Goal: Task Accomplishment & Management: Use online tool/utility

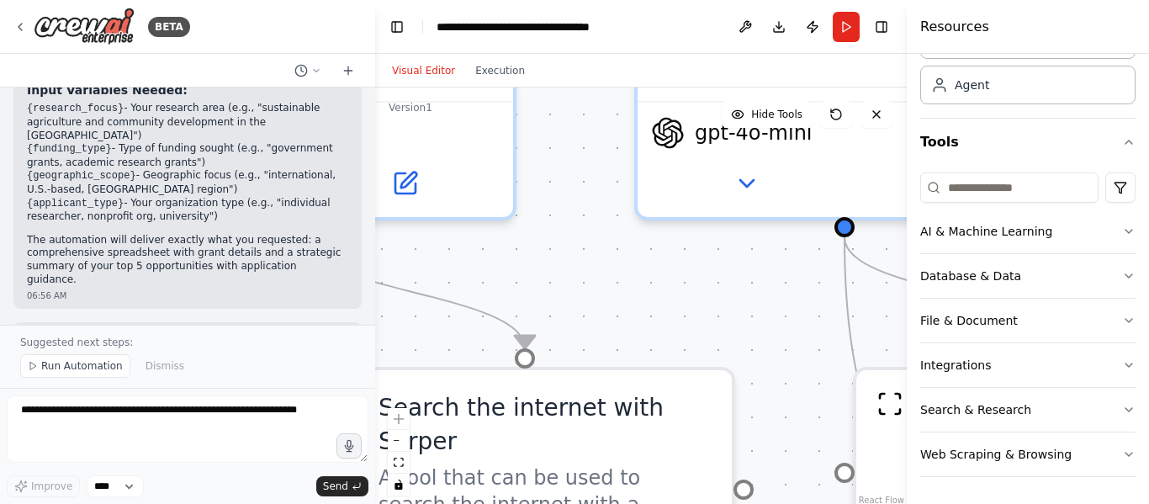
click at [71, 234] on p "The automation will deliver exactly what you requested: a comprehensive spreads…" at bounding box center [187, 260] width 321 height 52
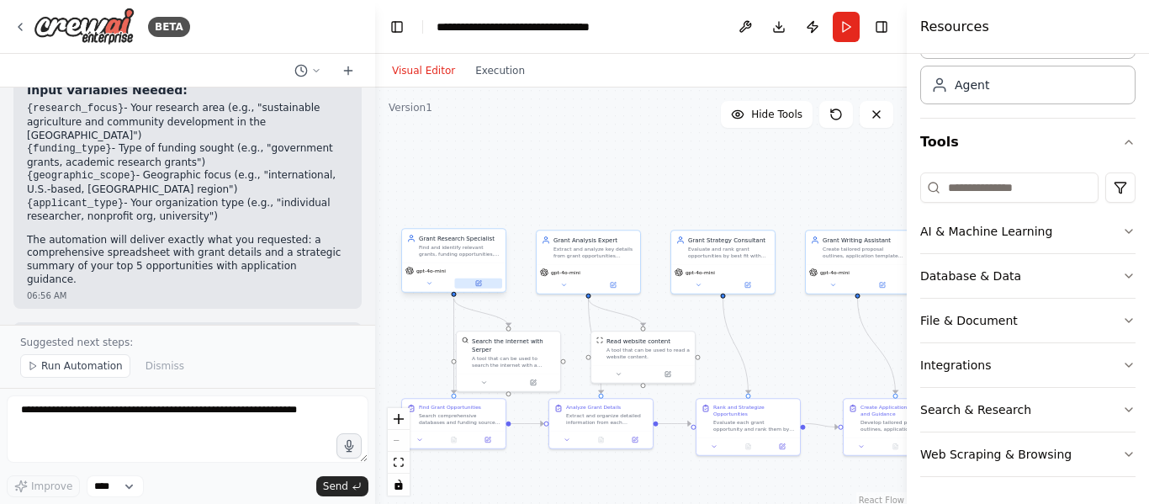
click at [472, 287] on button at bounding box center [479, 283] width 48 height 10
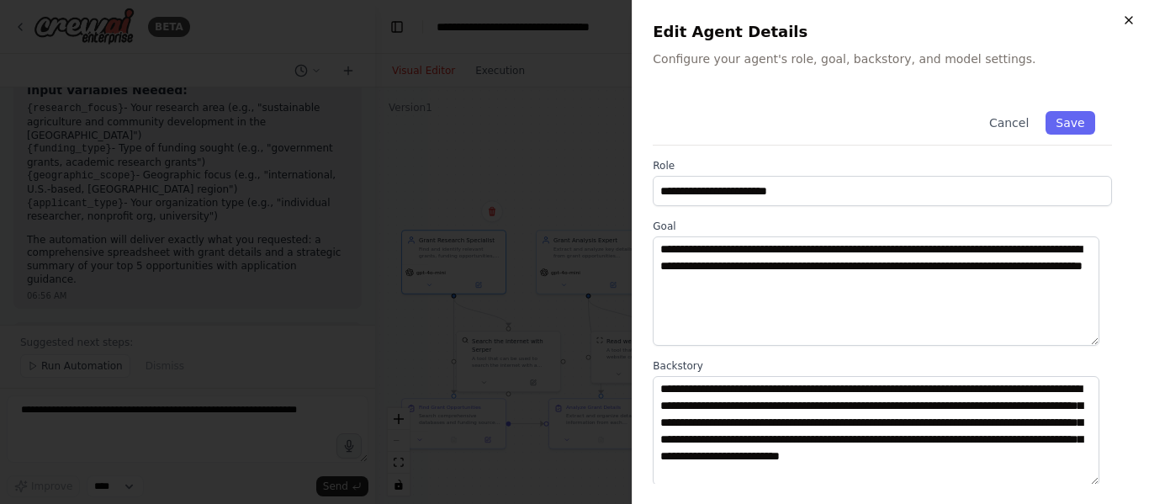
click at [1126, 24] on icon "button" at bounding box center [1128, 19] width 13 height 13
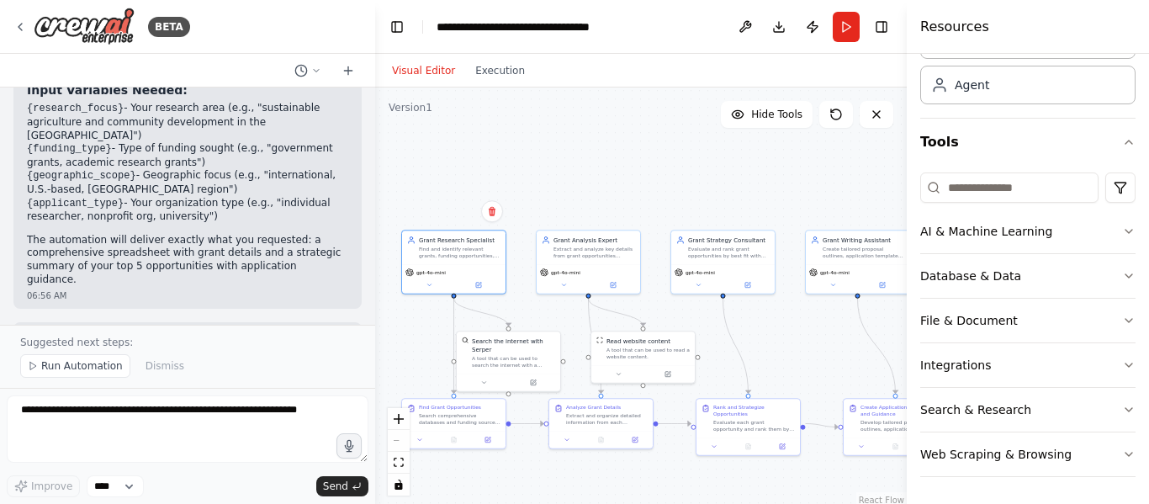
click at [372, 301] on div at bounding box center [371, 252] width 7 height 504
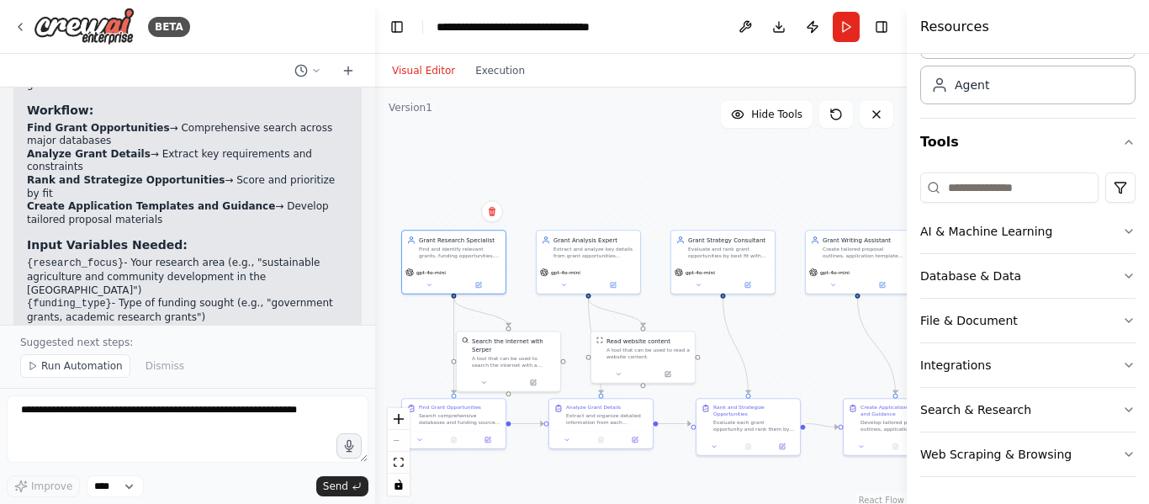
scroll to position [1780, 0]
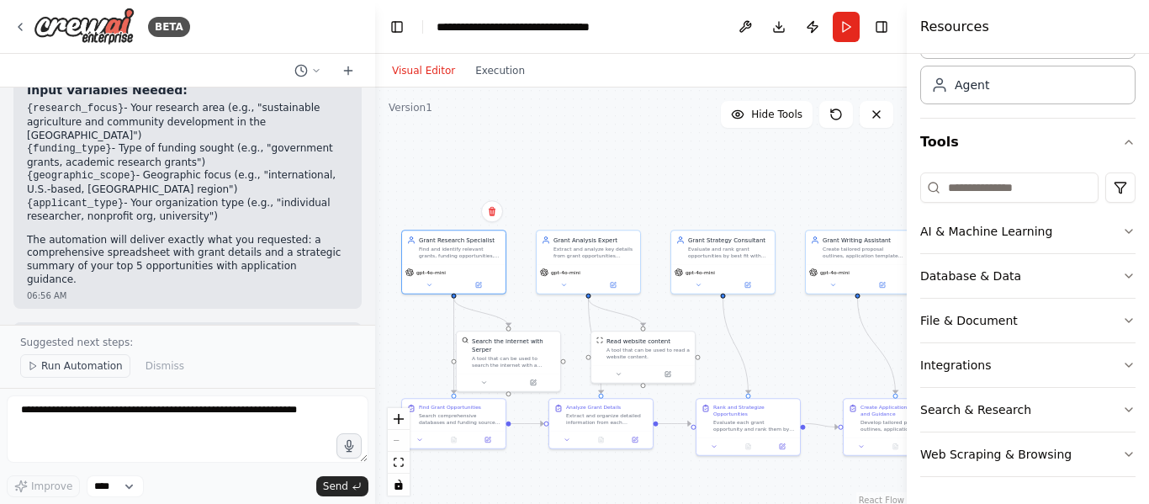
click at [85, 368] on span "Run Automation" at bounding box center [82, 365] width 82 height 13
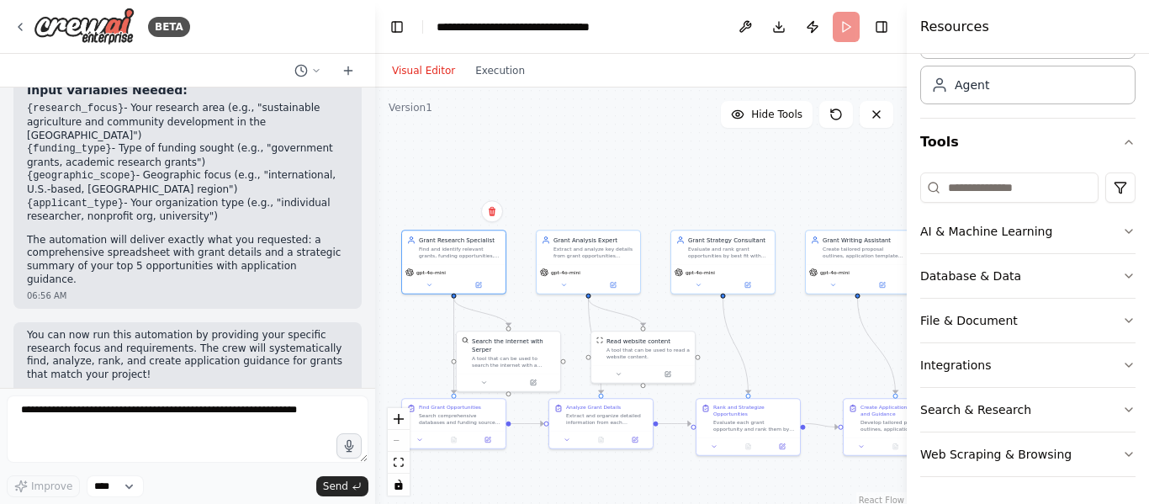
scroll to position [1717, 0]
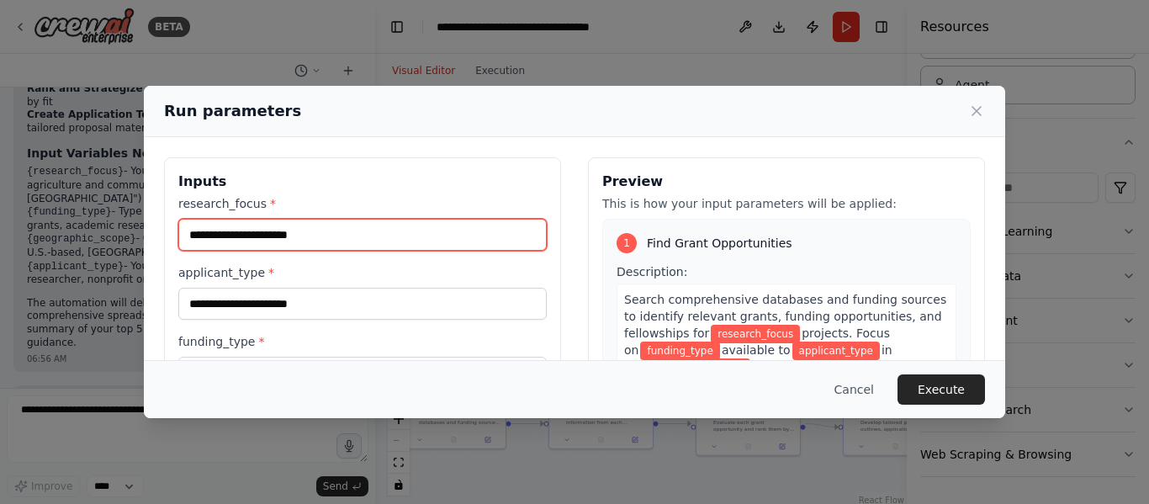
click at [336, 237] on input "research_focus *" at bounding box center [362, 235] width 368 height 32
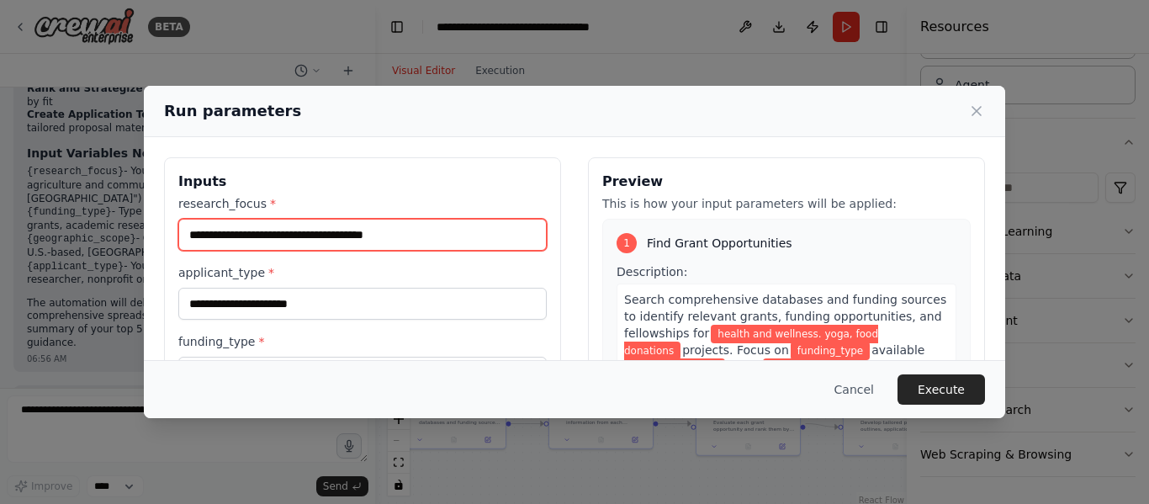
type input "**********"
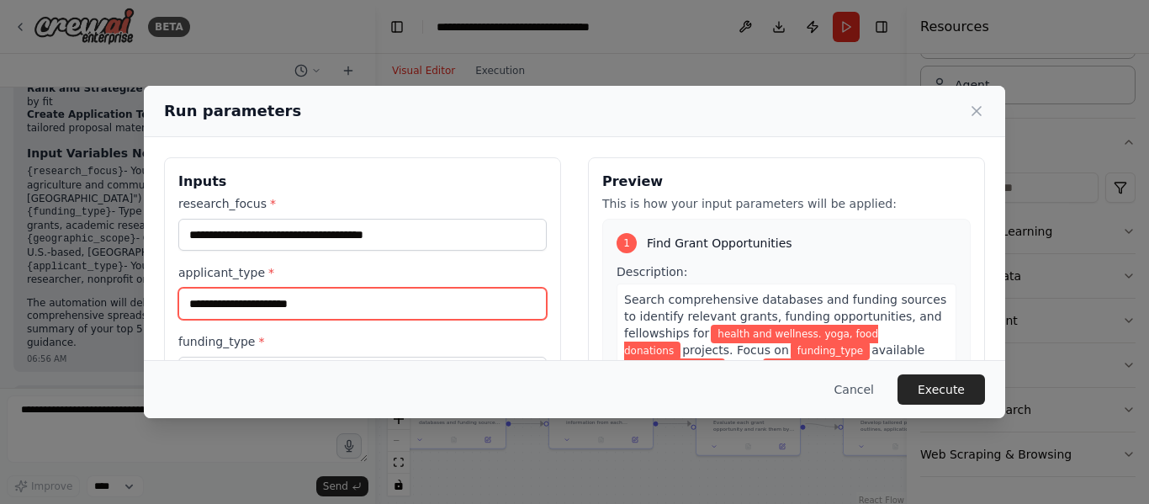
click at [304, 306] on input "applicant_type *" at bounding box center [362, 304] width 368 height 32
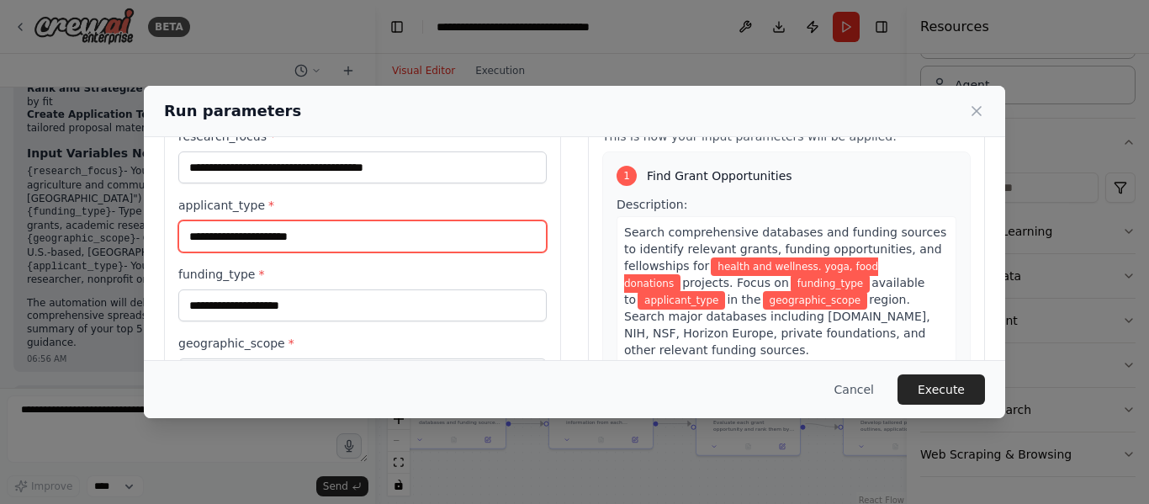
scroll to position [99, 0]
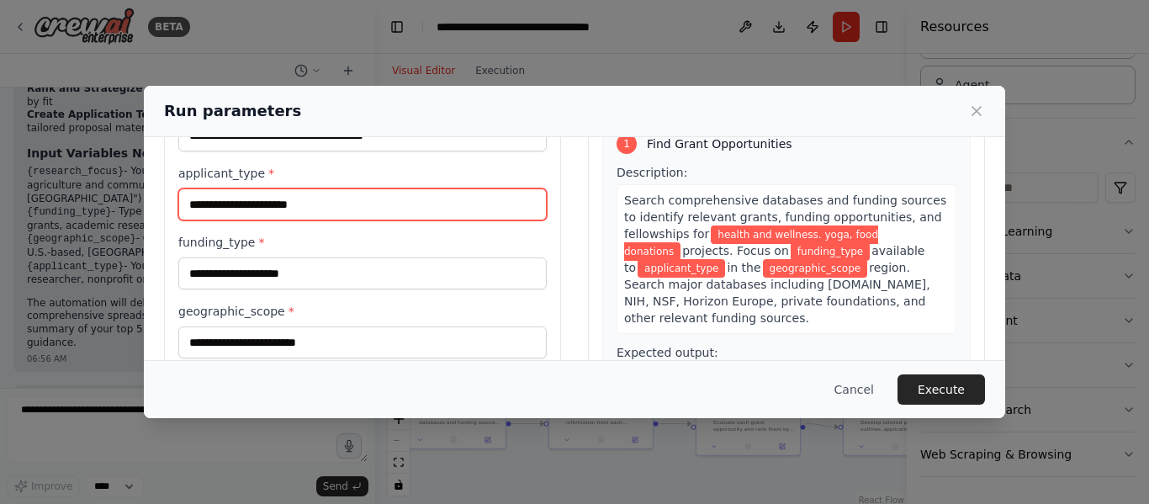
click at [363, 204] on input "applicant_type *" at bounding box center [362, 204] width 368 height 32
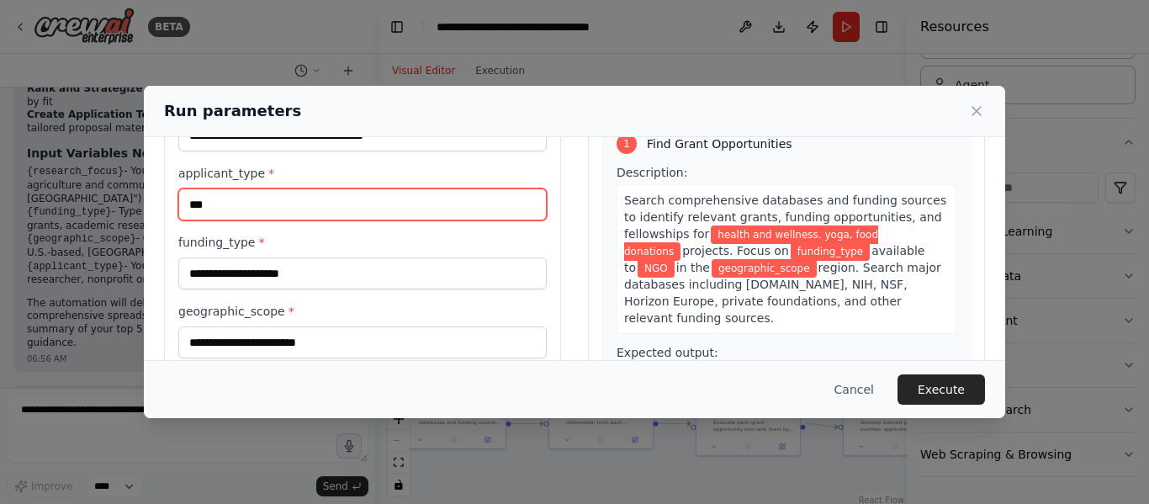
type input "***"
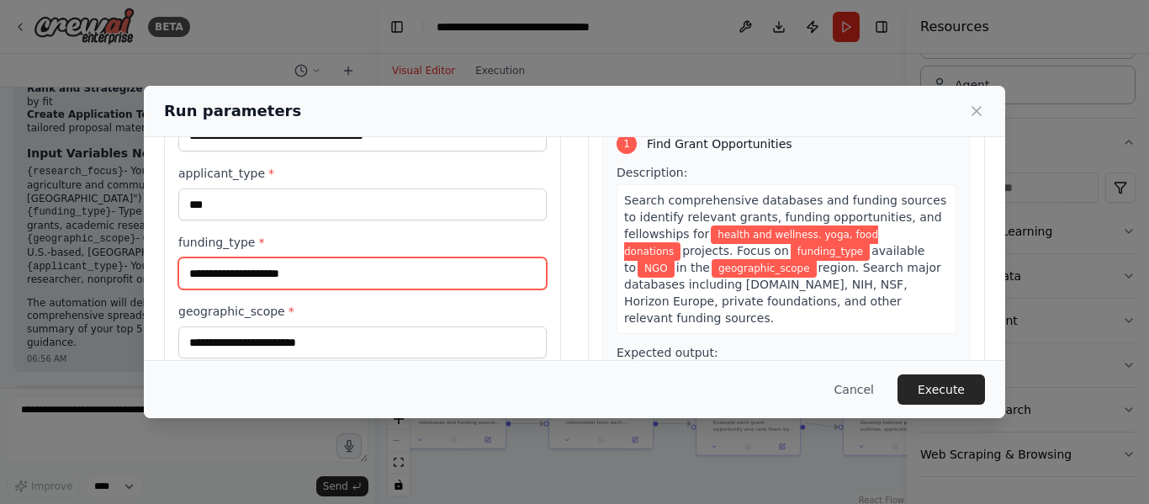
click at [331, 285] on input "funding_type *" at bounding box center [362, 273] width 368 height 32
click at [270, 272] on input "funding_type *" at bounding box center [362, 273] width 368 height 32
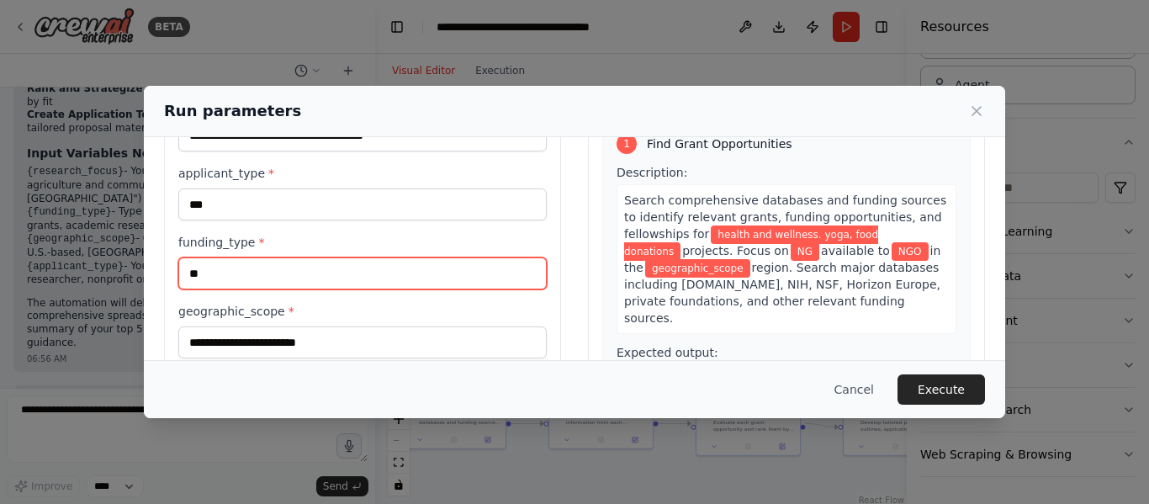
type input "*"
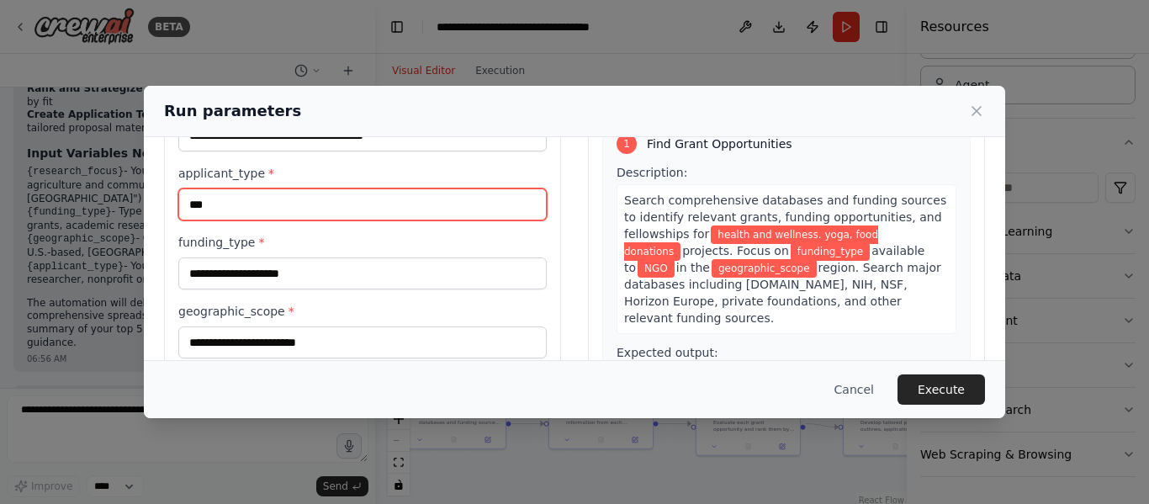
click at [248, 210] on input "***" at bounding box center [362, 204] width 368 height 32
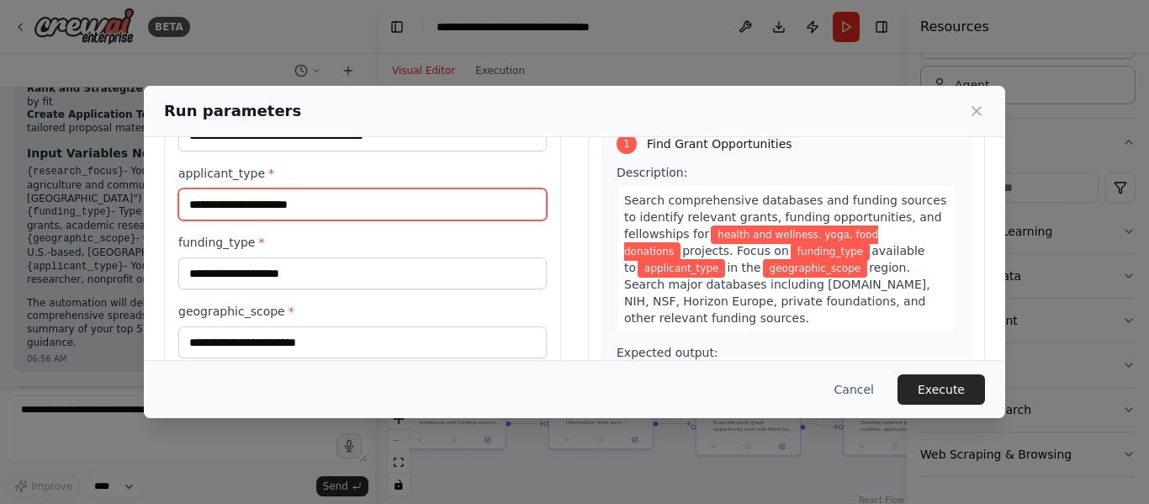
click at [248, 210] on input "applicant_type *" at bounding box center [362, 204] width 368 height 32
type input "**********"
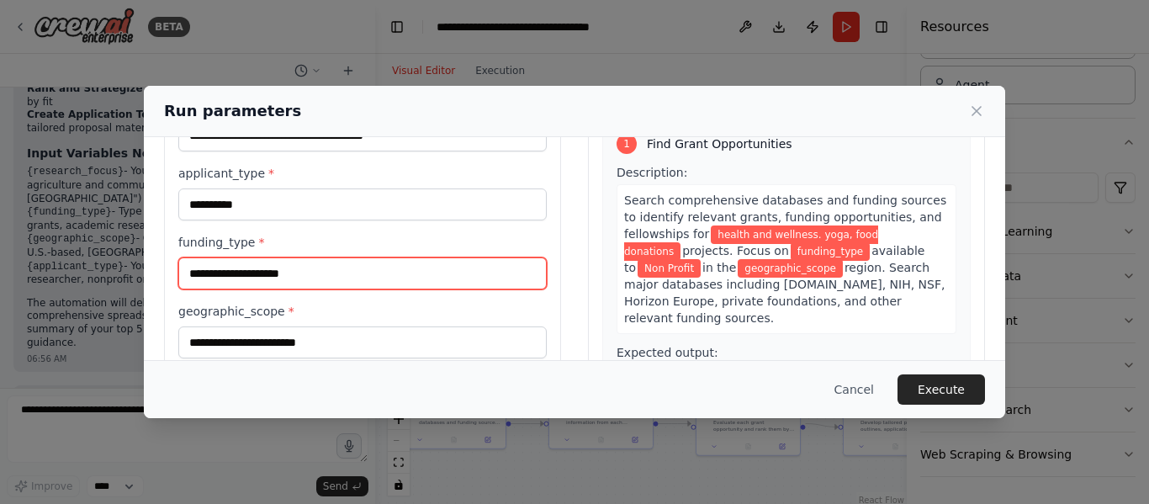
click at [244, 273] on input "funding_type *" at bounding box center [362, 273] width 368 height 32
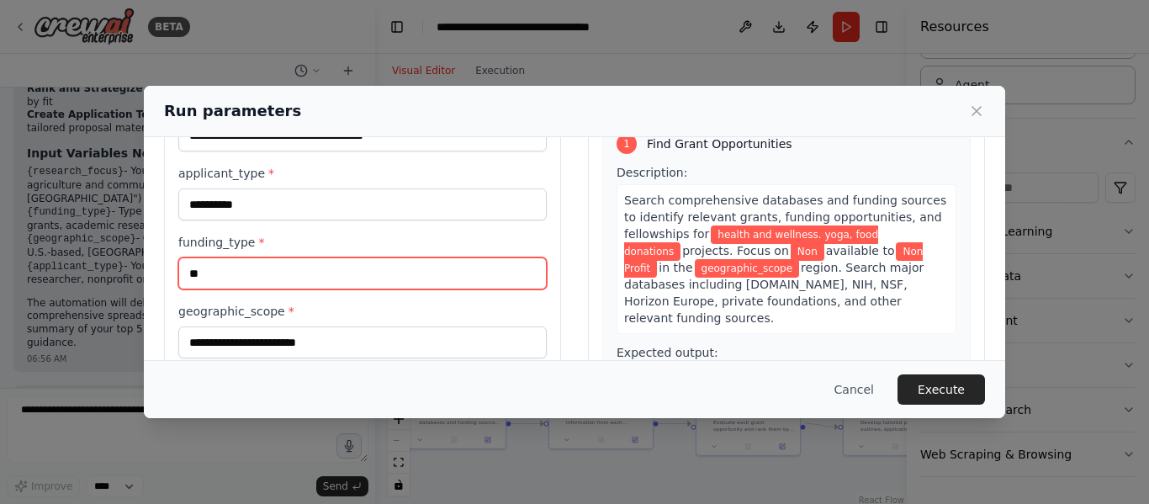
type input "*"
type input "***"
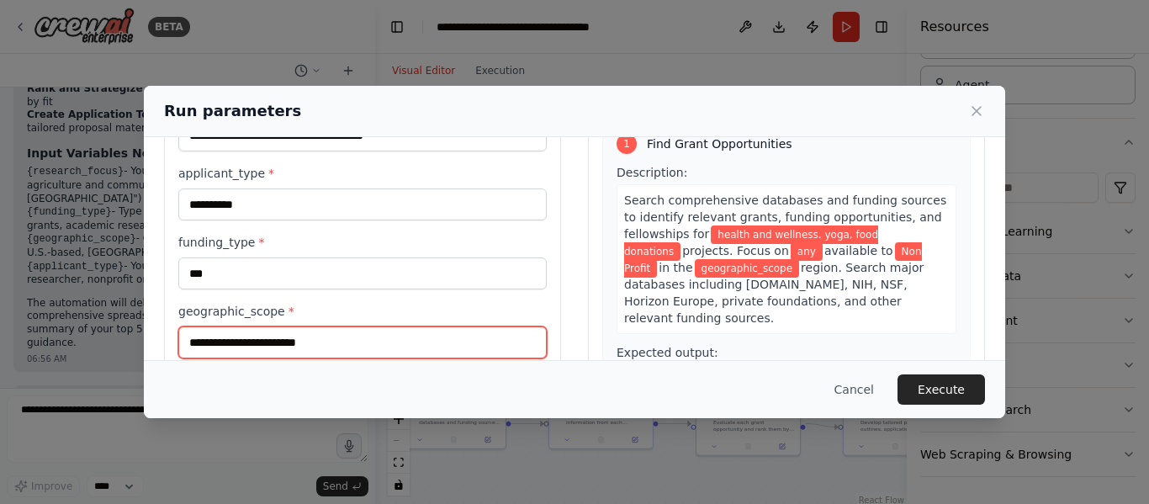
click at [289, 339] on input "geographic_scope *" at bounding box center [362, 342] width 368 height 32
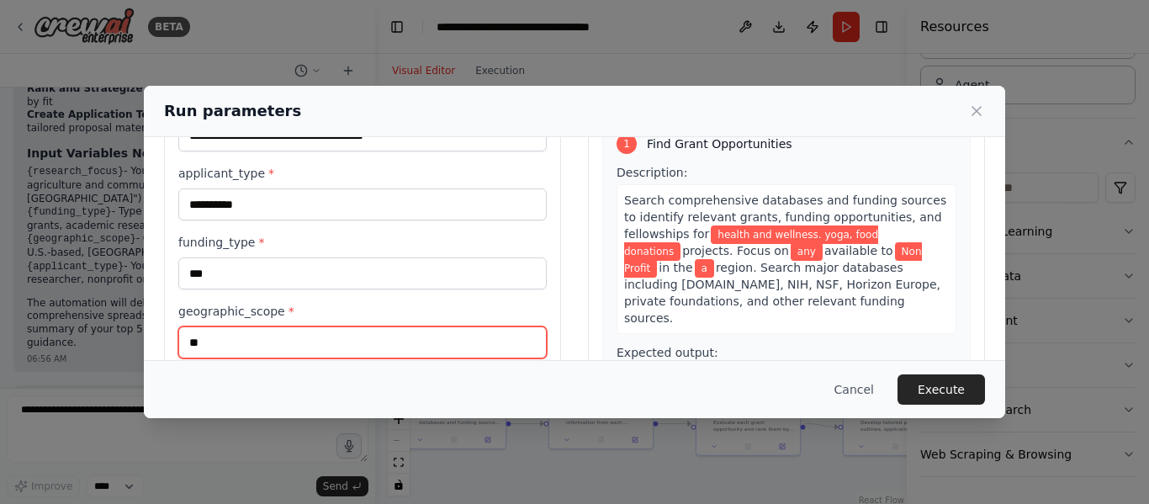
type input "***"
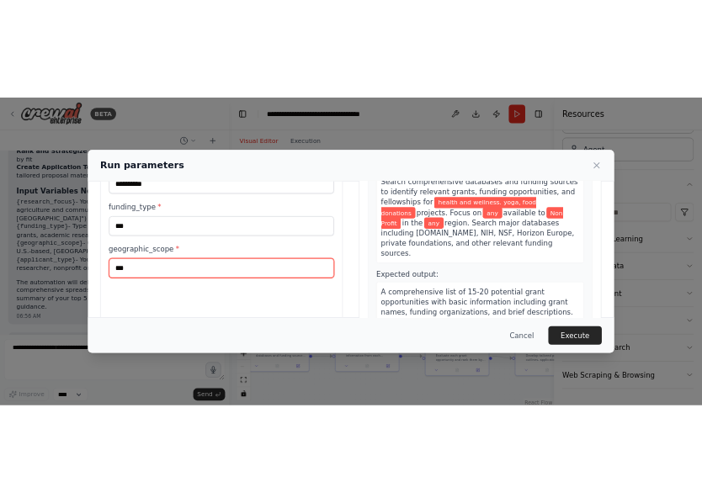
scroll to position [216, 0]
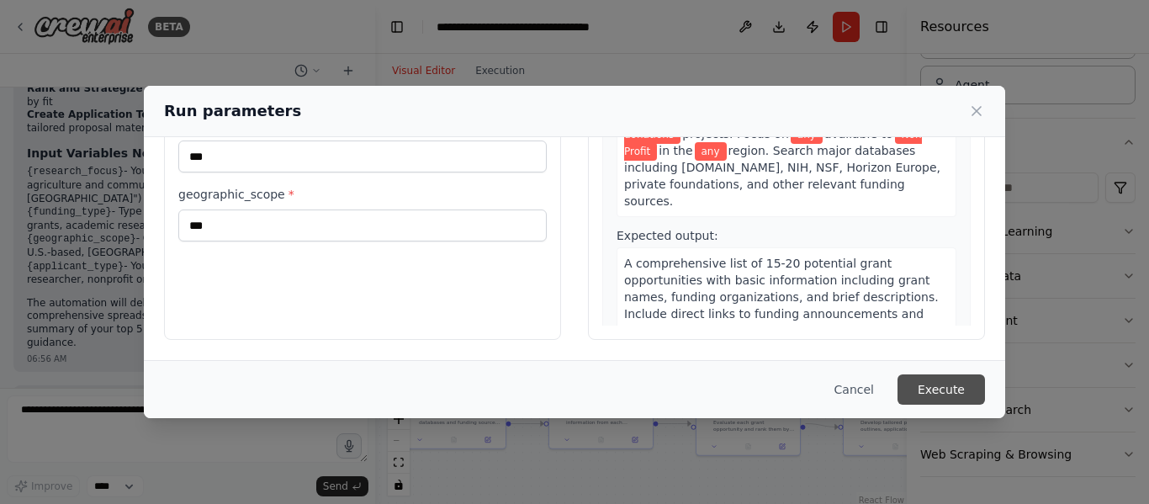
click at [967, 394] on button "Execute" at bounding box center [940, 389] width 87 height 30
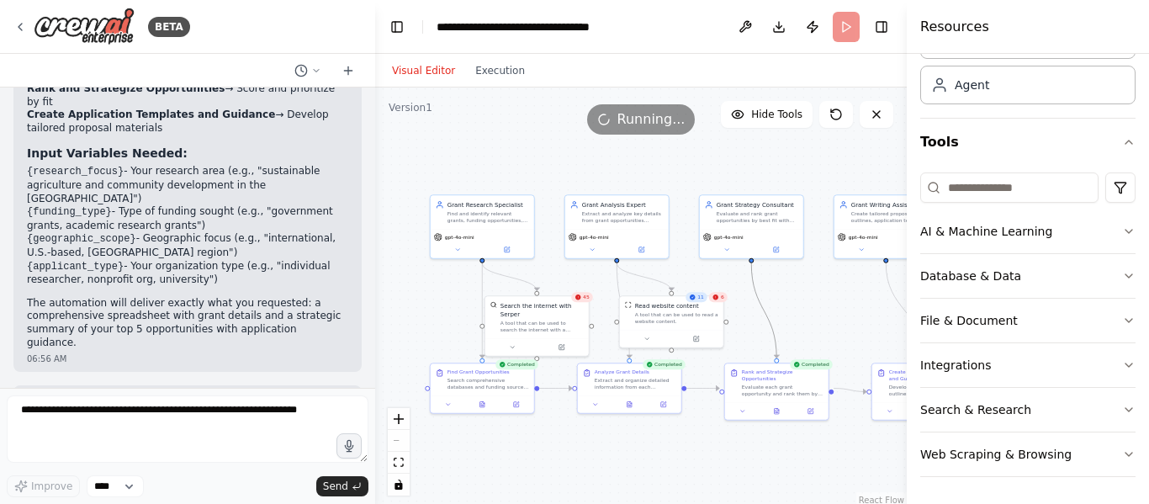
drag, startPoint x: 696, startPoint y: 307, endPoint x: 628, endPoint y: 289, distance: 70.4
click at [628, 289] on div ".deletable-edge-delete-btn { width: 20px; height: 20px; border: 0px solid #ffff…" at bounding box center [641, 297] width 532 height 421
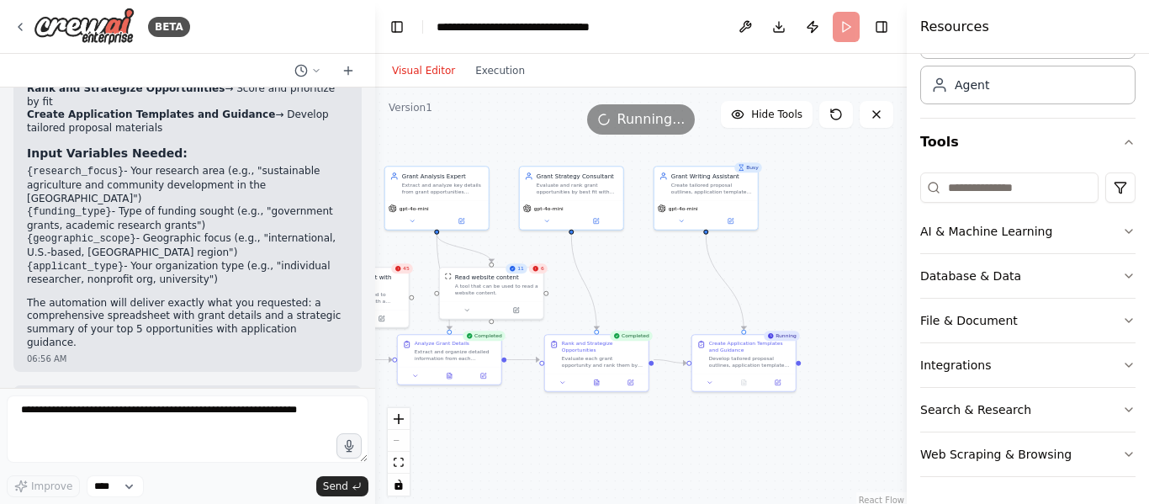
drag, startPoint x: 797, startPoint y: 270, endPoint x: 617, endPoint y: 241, distance: 182.3
click at [617, 241] on div ".deletable-edge-delete-btn { width: 20px; height: 20px; border: 0px solid #ffff…" at bounding box center [641, 297] width 532 height 421
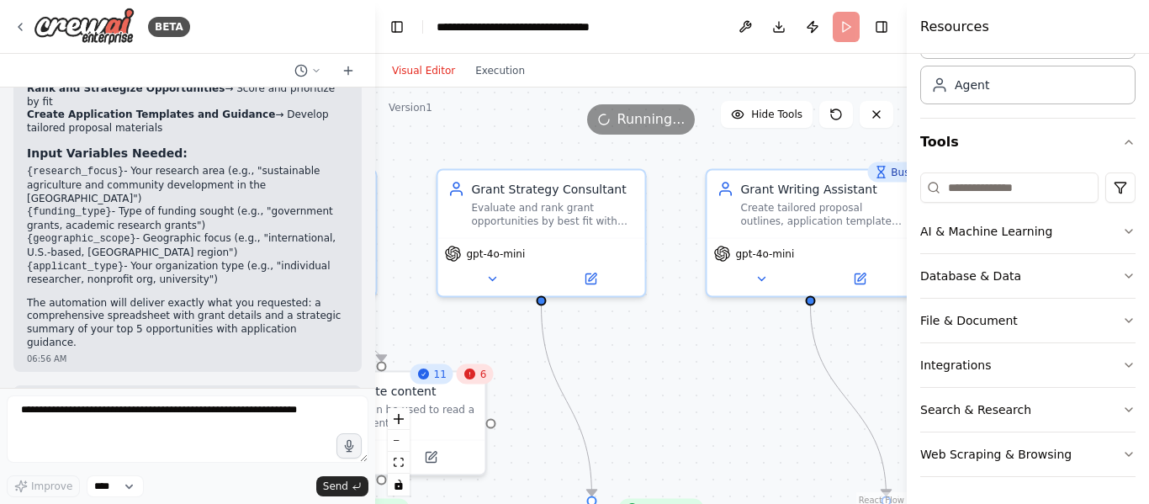
drag, startPoint x: 715, startPoint y: 277, endPoint x: 829, endPoint y: 390, distance: 160.6
click at [829, 390] on div ".deletable-edge-delete-btn { width: 20px; height: 20px; border: 0px solid #ffff…" at bounding box center [641, 297] width 532 height 421
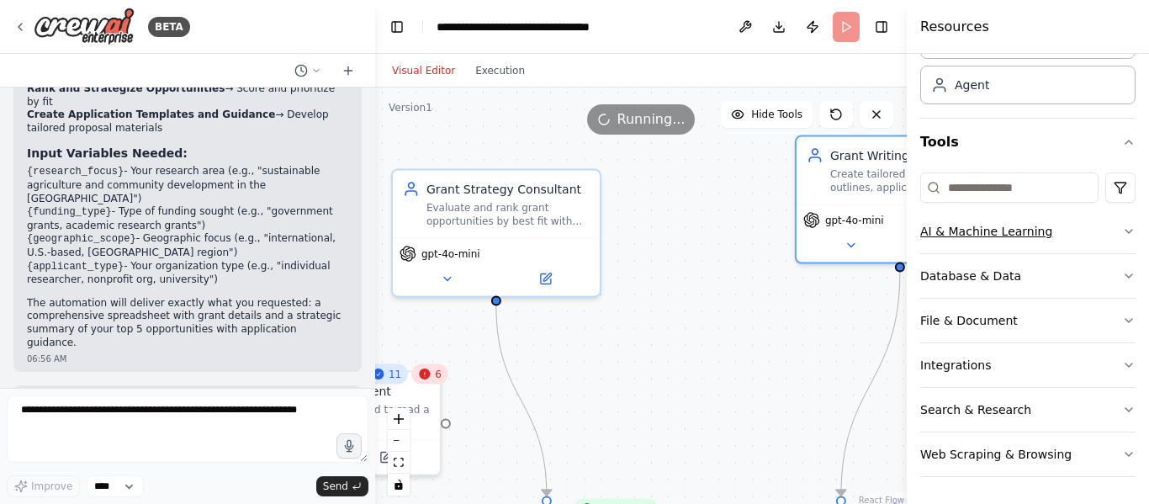
click at [962, 226] on div "BETA CrewAI Prompt – Grant Research Objective: Find and summarize relevant gran…" at bounding box center [574, 252] width 1149 height 504
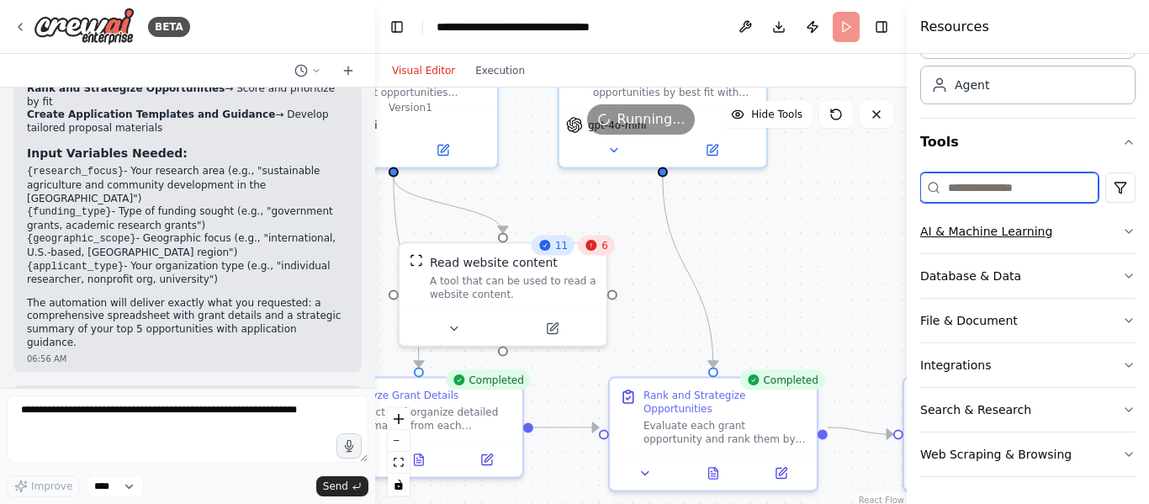
drag, startPoint x: 929, startPoint y: 182, endPoint x: 986, endPoint y: 218, distance: 67.7
click at [985, 216] on div "BETA CrewAI Prompt – Grant Research Objective: Find and summarize relevant gran…" at bounding box center [574, 252] width 1149 height 504
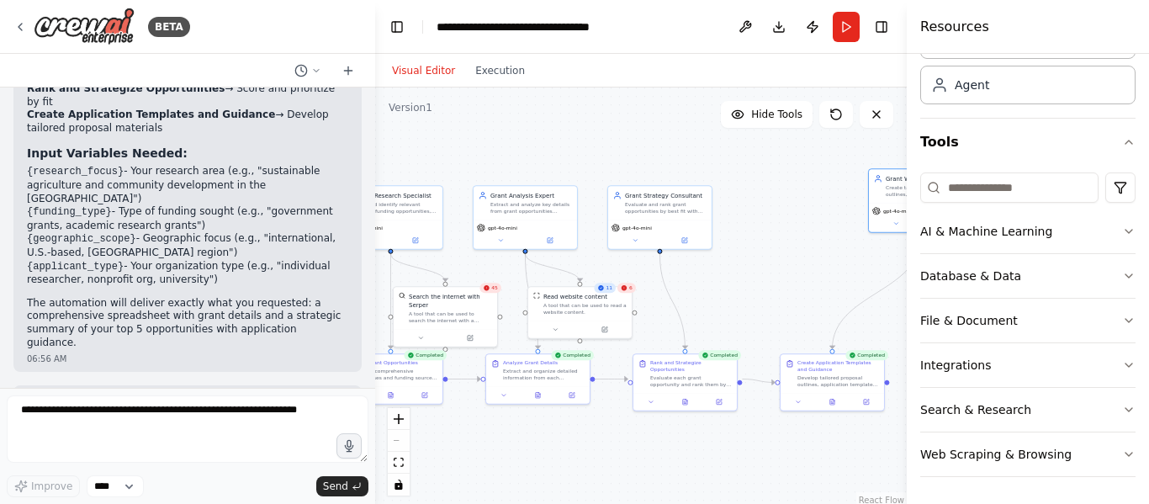
click at [48, 260] on li "{applicant_type} - Your organization type (e.g., "individual researcher, nonpro…" at bounding box center [187, 273] width 321 height 27
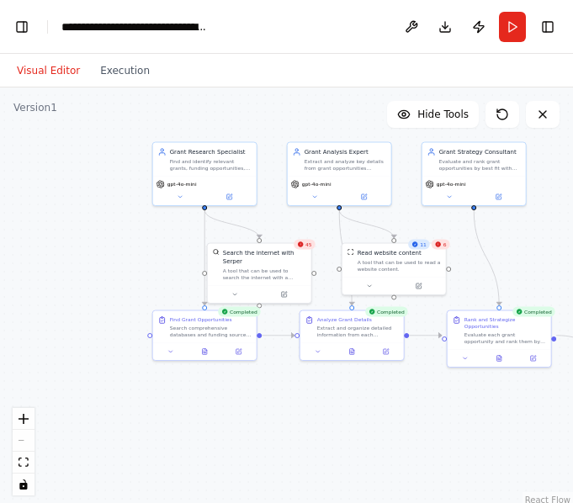
drag, startPoint x: 518, startPoint y: 359, endPoint x: 588, endPoint y: 283, distance: 103.0
click at [573, 283] on html "**********" at bounding box center [286, 251] width 573 height 503
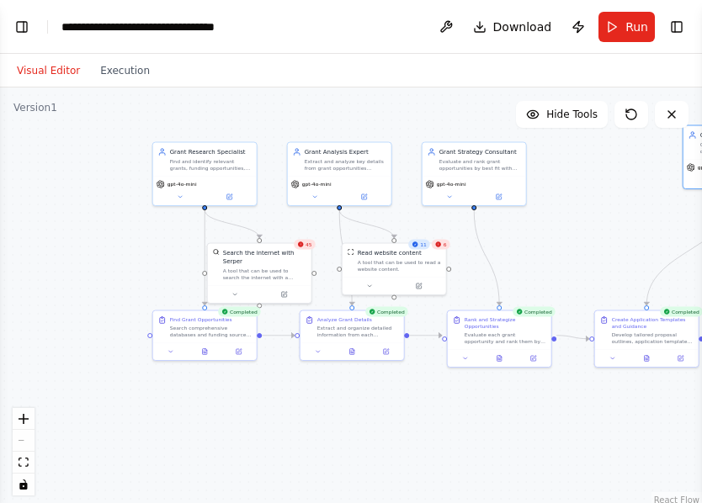
select select "****"
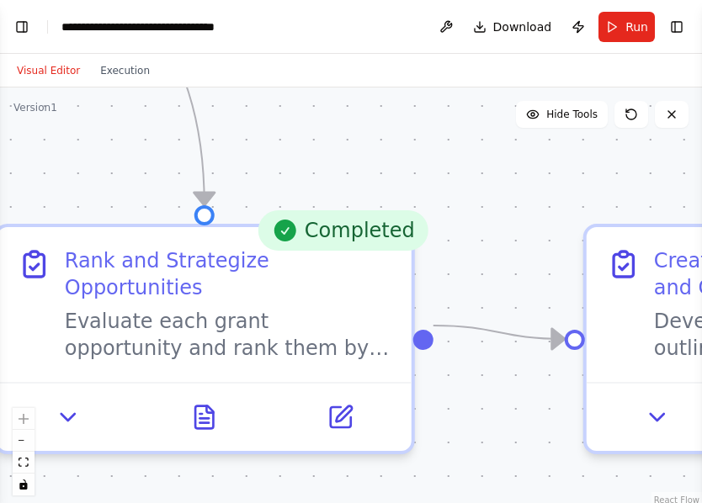
drag, startPoint x: 417, startPoint y: 151, endPoint x: 381, endPoint y: 146, distance: 36.5
click at [381, 146] on div ".deletable-edge-delete-btn { width: 20px; height: 20px; border: 0px solid #ffff…" at bounding box center [351, 297] width 702 height 421
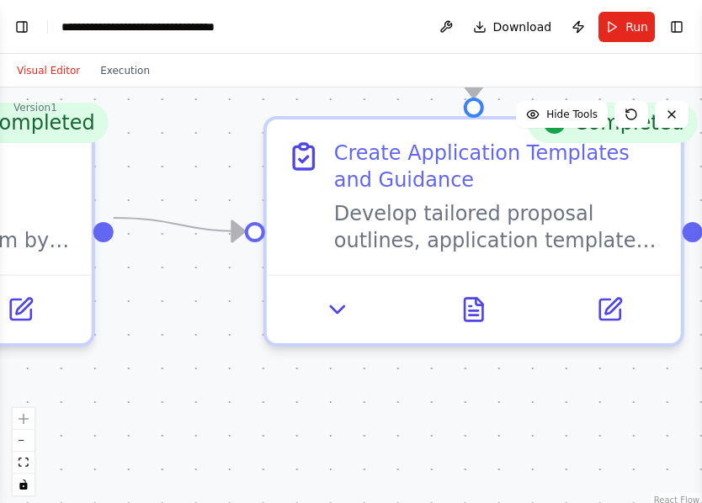
drag, startPoint x: 327, startPoint y: 215, endPoint x: -1, endPoint y: 193, distance: 328.8
click at [0, 193] on html "BETA CrewAI Prompt – Grant Research Objective: Find and summarize relevant gran…" at bounding box center [351, 251] width 702 height 503
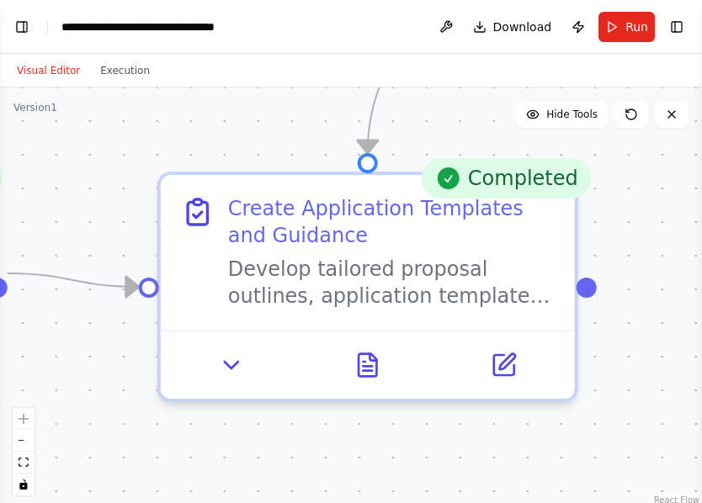
drag, startPoint x: 566, startPoint y: 158, endPoint x: 703, endPoint y: 370, distance: 252.4
click at [702, 370] on html "BETA CrewAI Prompt – Grant Research Objective: Find and summarize relevant gran…" at bounding box center [351, 251] width 702 height 503
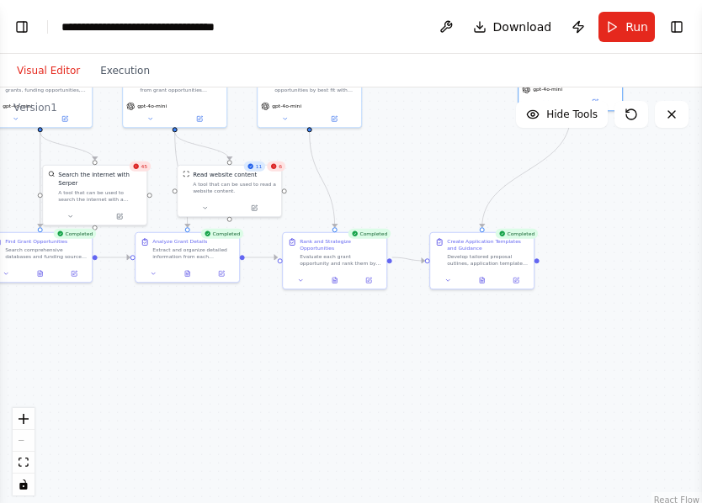
click at [250, 389] on div ".deletable-edge-delete-btn { width: 20px; height: 20px; border: 0px solid #ffff…" at bounding box center [351, 297] width 702 height 421
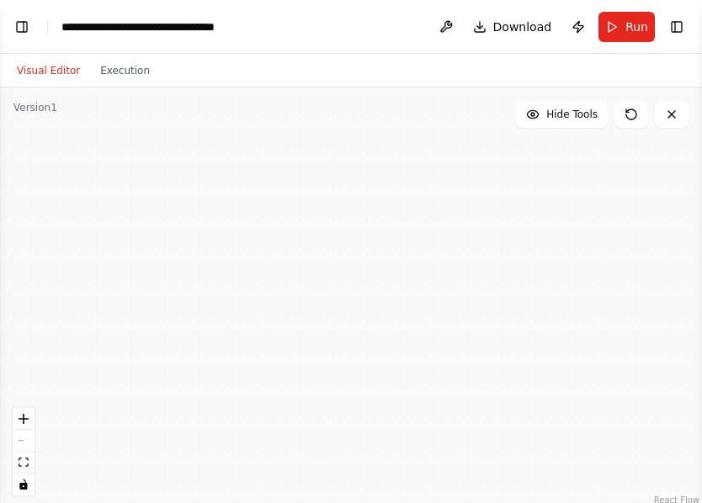
drag, startPoint x: 250, startPoint y: 389, endPoint x: 1125, endPoint y: 291, distance: 881.0
click at [702, 291] on html "BETA CrewAI Prompt – Grant Research Objective: Find and summarize relevant gran…" at bounding box center [351, 251] width 702 height 503
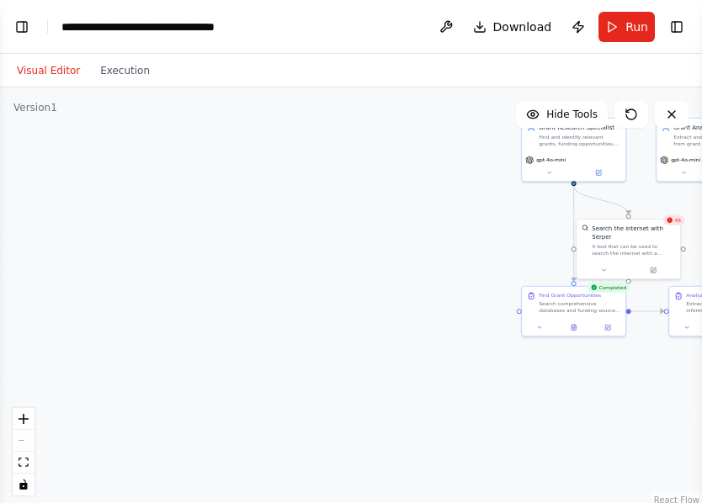
drag, startPoint x: 341, startPoint y: 329, endPoint x: 57, endPoint y: 447, distance: 307.7
click at [18, 472] on div ".deletable-edge-delete-btn { width: 20px; height: 20px; border: 0px solid #ffff…" at bounding box center [351, 297] width 702 height 421
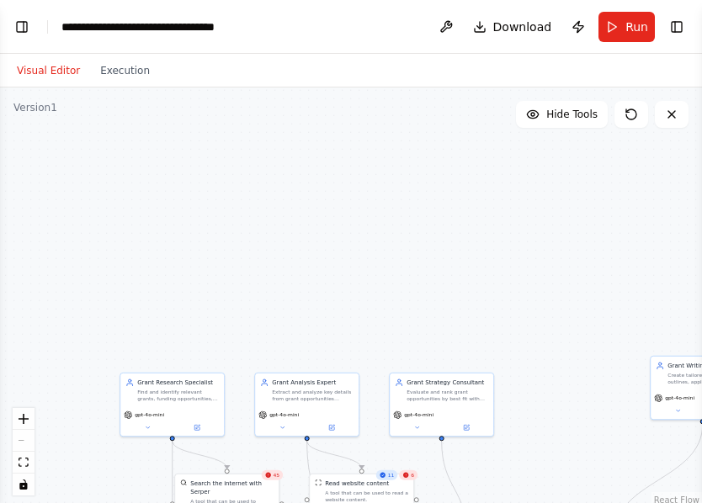
drag, startPoint x: 251, startPoint y: 511, endPoint x: 14, endPoint y: 543, distance: 239.3
click at [14, 503] on html "BETA CrewAI Prompt – Grant Research Objective: Find and summarize relevant gran…" at bounding box center [351, 251] width 702 height 503
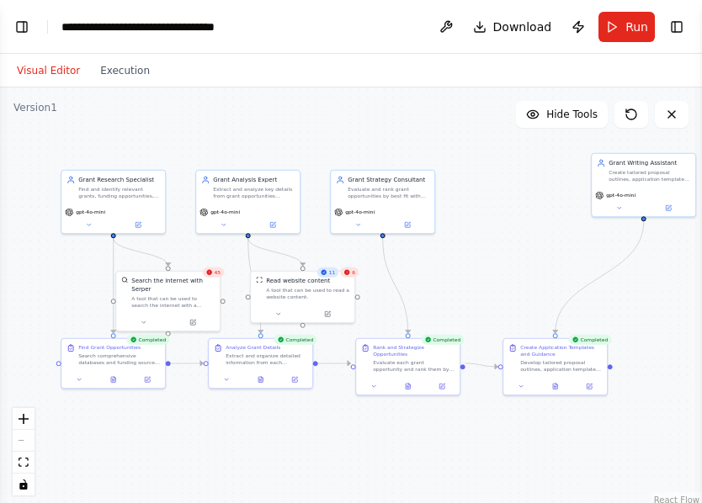
drag, startPoint x: 427, startPoint y: 370, endPoint x: 364, endPoint y: 21, distance: 354.7
click at [366, 21] on main "**********" at bounding box center [351, 251] width 702 height 503
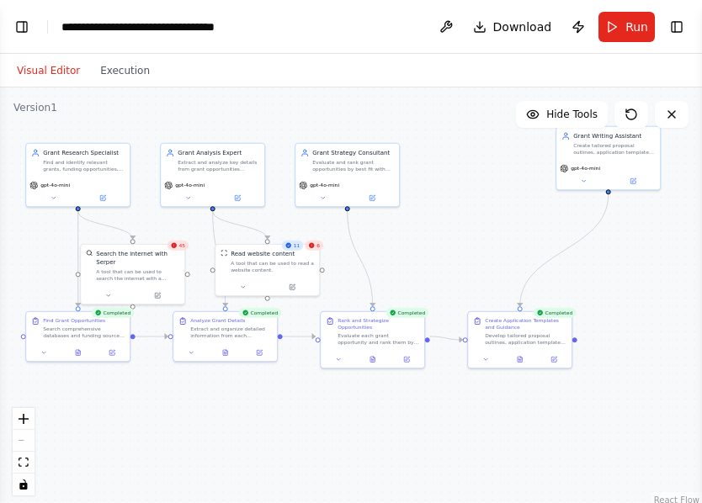
drag, startPoint x: 521, startPoint y: 221, endPoint x: 486, endPoint y: 195, distance: 43.2
click at [486, 195] on div ".deletable-edge-delete-btn { width: 20px; height: 20px; border: 0px solid #ffff…" at bounding box center [351, 297] width 702 height 421
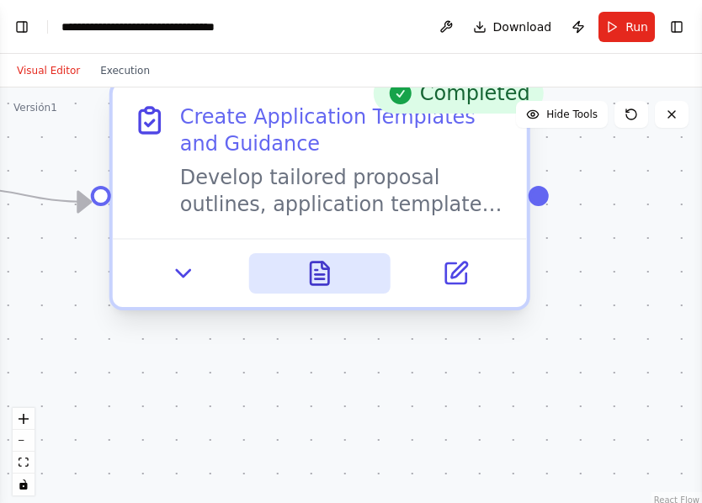
click at [325, 267] on icon at bounding box center [324, 265] width 7 height 7
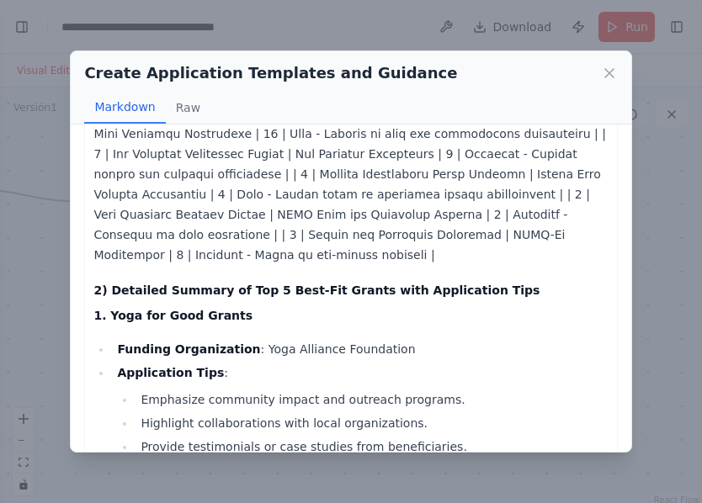
scroll to position [267, 0]
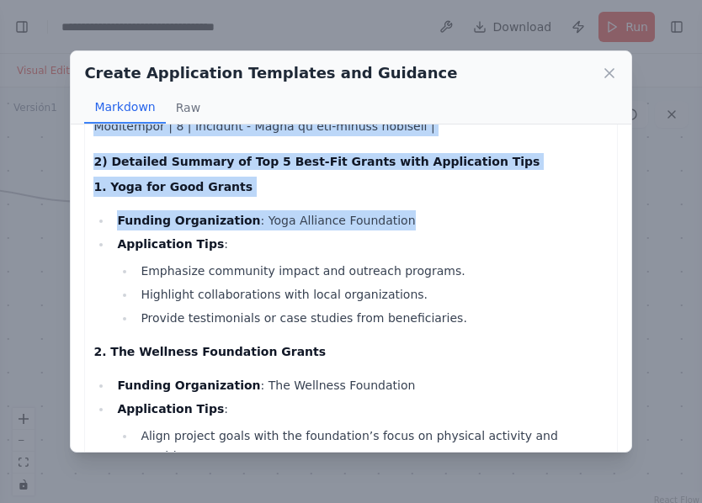
drag, startPoint x: 690, startPoint y: 210, endPoint x: 664, endPoint y: 114, distance: 100.2
click at [664, 113] on div "Create Application Templates and Guidance Markdown Raw Comprehensive Grant Appl…" at bounding box center [351, 251] width 702 height 503
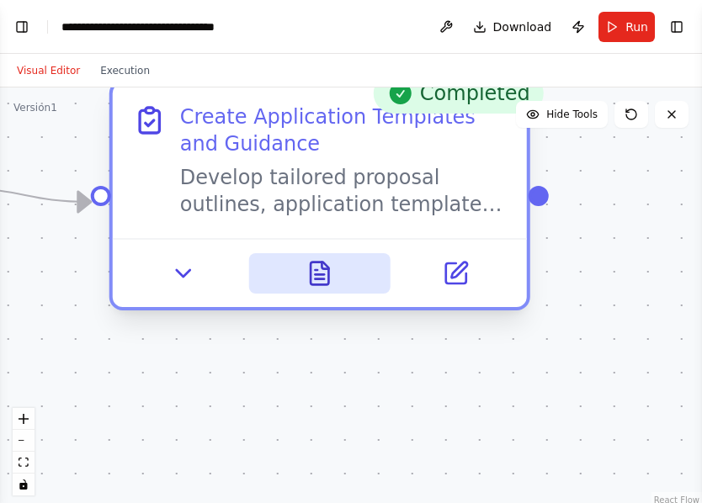
click at [325, 269] on icon at bounding box center [324, 265] width 7 height 7
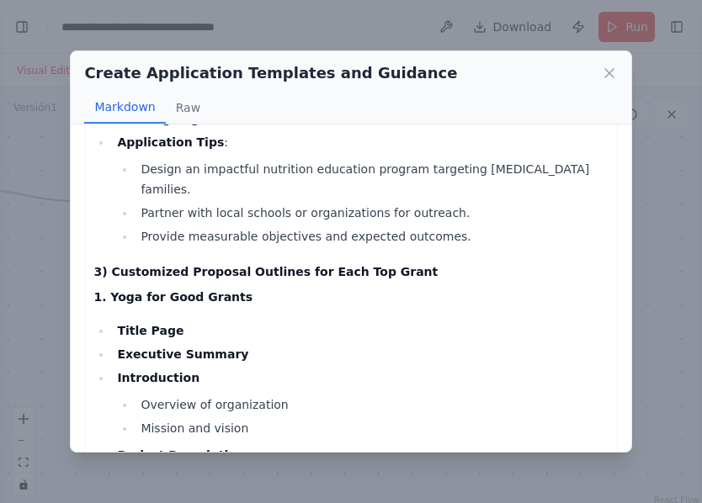
scroll to position [0, 0]
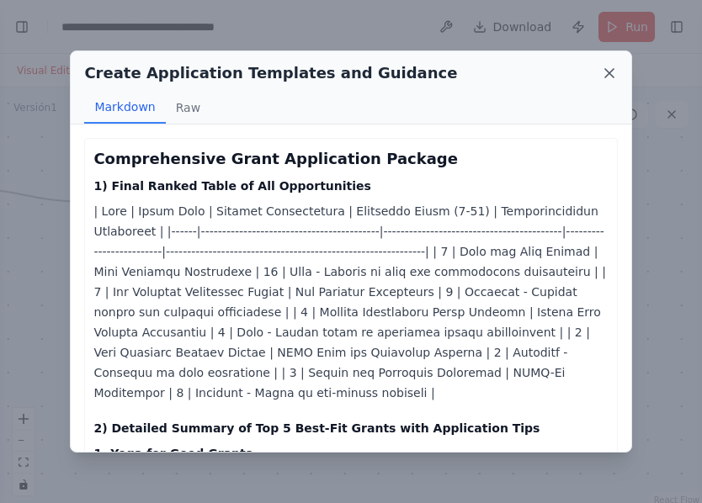
drag, startPoint x: 607, startPoint y: 73, endPoint x: 564, endPoint y: 88, distance: 45.5
click at [607, 73] on icon at bounding box center [609, 73] width 17 height 17
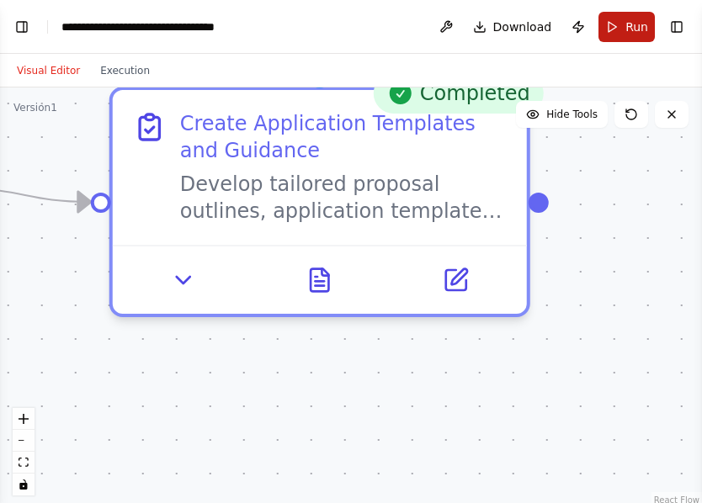
click at [622, 34] on button "Run" at bounding box center [626, 27] width 56 height 30
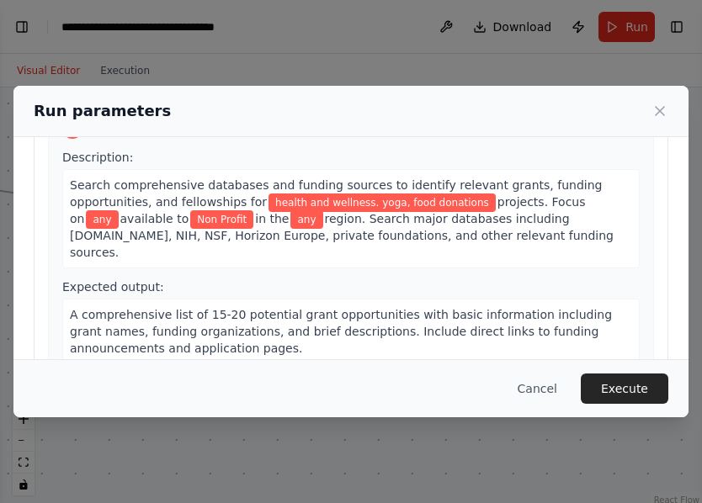
scroll to position [558, 0]
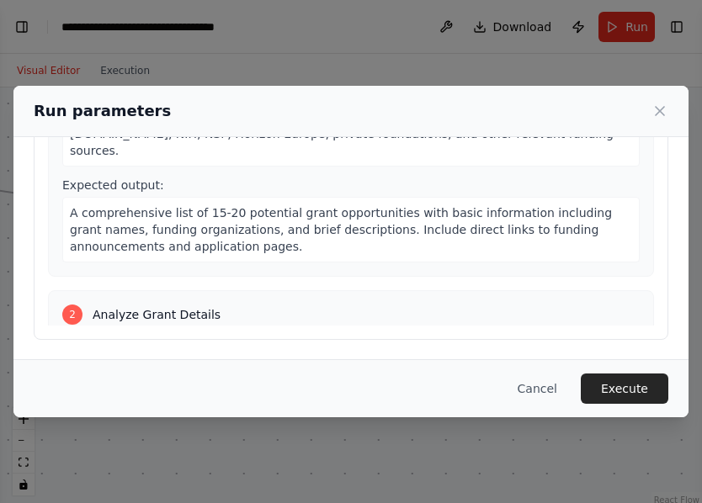
click at [568, 206] on span "A comprehensive list of 15-20 potential grant opportunities with basic informat…" at bounding box center [341, 229] width 542 height 47
click at [571, 206] on span "A comprehensive list of 15-20 potential grant opportunities with basic informat…" at bounding box center [341, 229] width 542 height 47
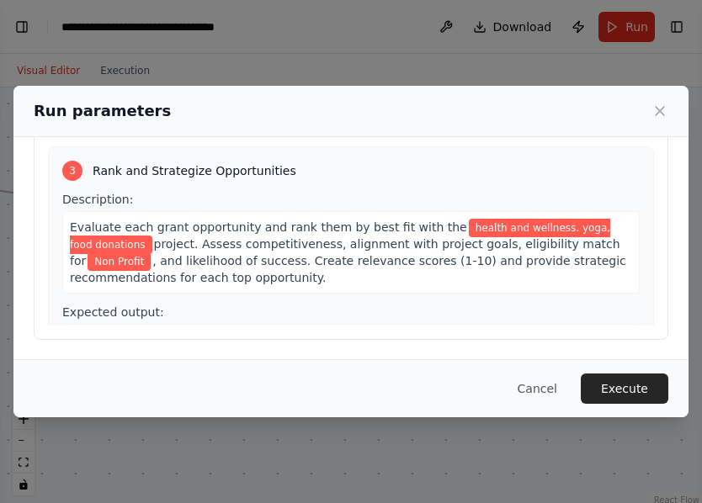
scroll to position [482, 0]
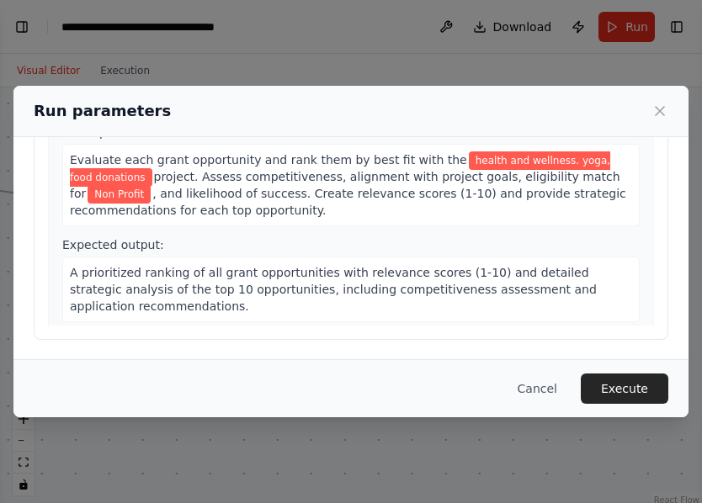
click at [627, 319] on div "1 Find Grant Opportunities Description: Search comprehensive databases and fund…" at bounding box center [351, 164] width 606 height 323
click at [551, 394] on button "Cancel" at bounding box center [537, 388] width 66 height 30
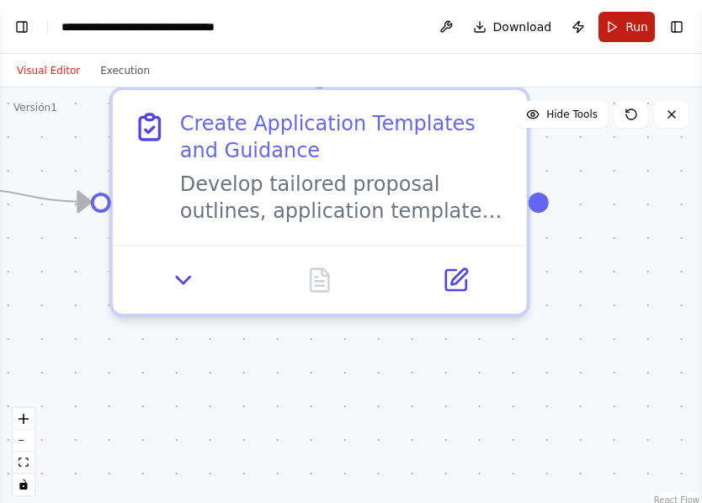
click at [630, 28] on span "Run" at bounding box center [636, 27] width 23 height 17
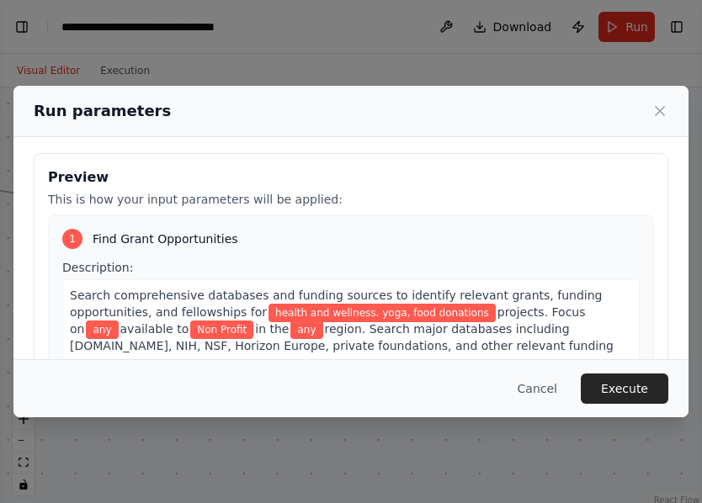
scroll to position [558, 0]
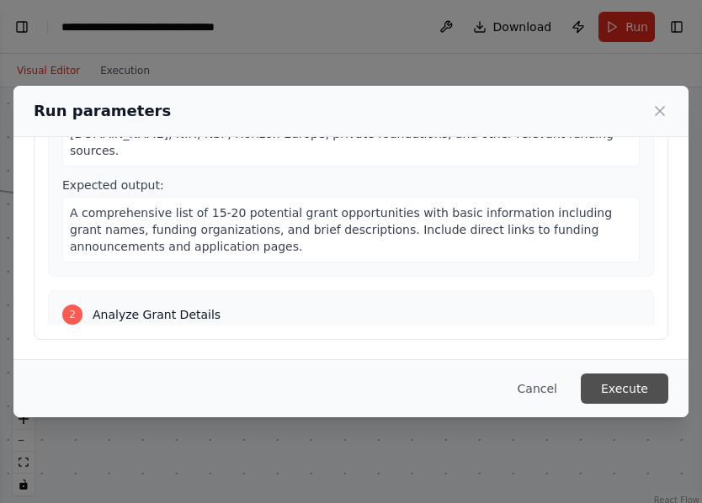
click at [629, 389] on button "Execute" at bounding box center [623, 388] width 87 height 30
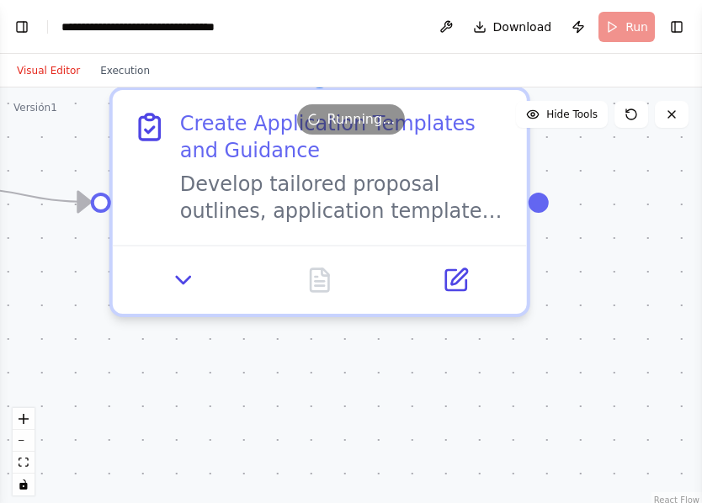
click at [564, 310] on div ".deletable-edge-delete-btn { width: 20px; height: 20px; border: 0px solid #ffff…" at bounding box center [351, 297] width 702 height 421
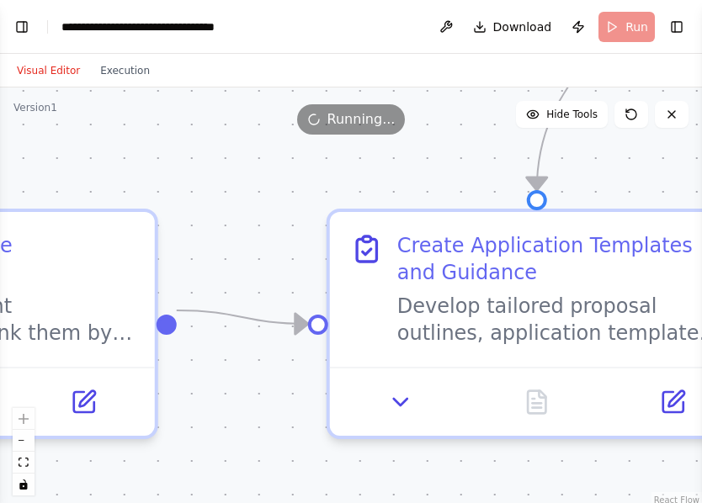
drag, startPoint x: 564, startPoint y: 310, endPoint x: 791, endPoint y: 442, distance: 262.7
click at [702, 442] on html "BETA CrewAI Prompt – Grant Research Objective: Find and summarize relevant gran…" at bounding box center [351, 251] width 702 height 503
